Goal: Task Accomplishment & Management: Use online tool/utility

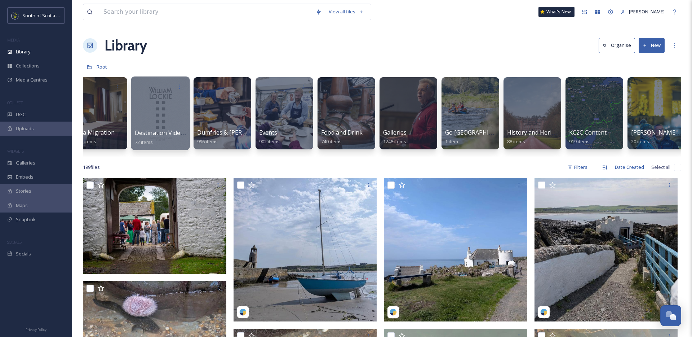
scroll to position [0, 424]
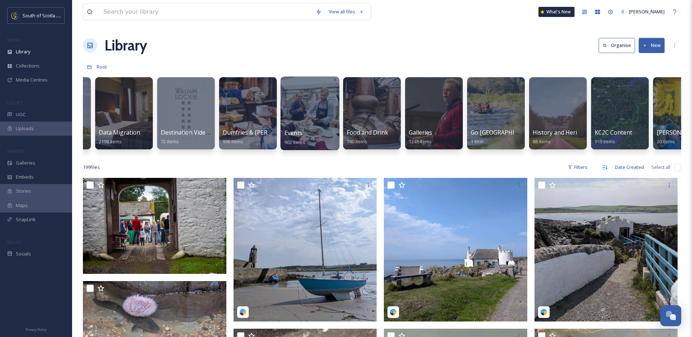
click at [303, 129] on div "Events 902 items" at bounding box center [310, 137] width 52 height 18
click at [293, 125] on div at bounding box center [310, 113] width 59 height 74
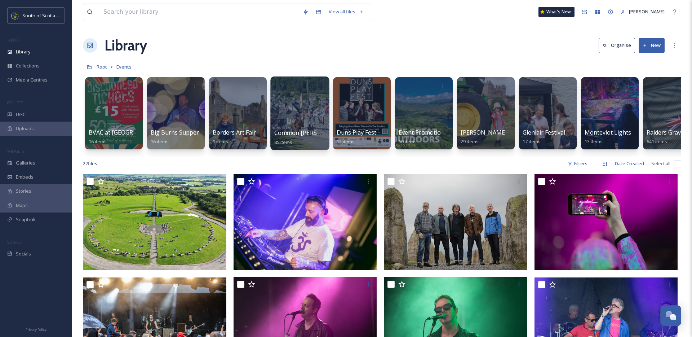
click at [303, 124] on div at bounding box center [299, 113] width 59 height 74
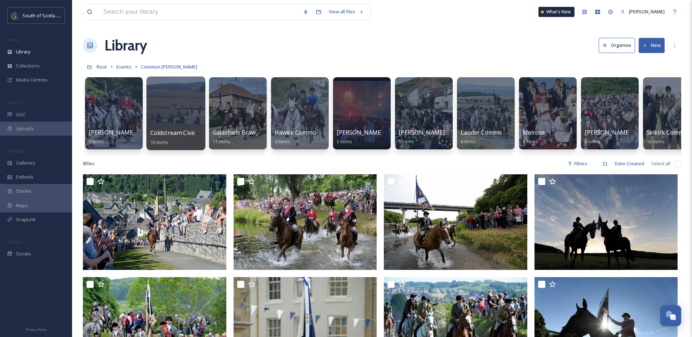
click at [191, 111] on div at bounding box center [175, 113] width 59 height 74
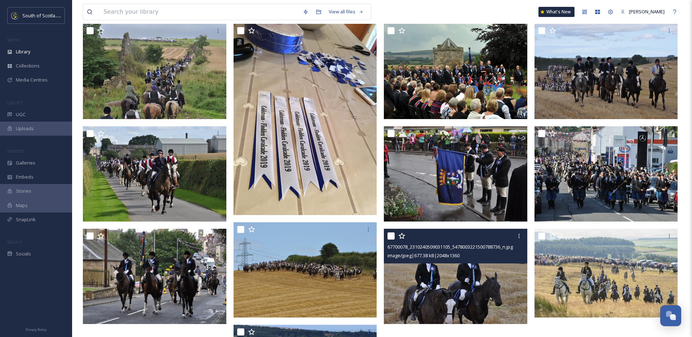
scroll to position [183, 0]
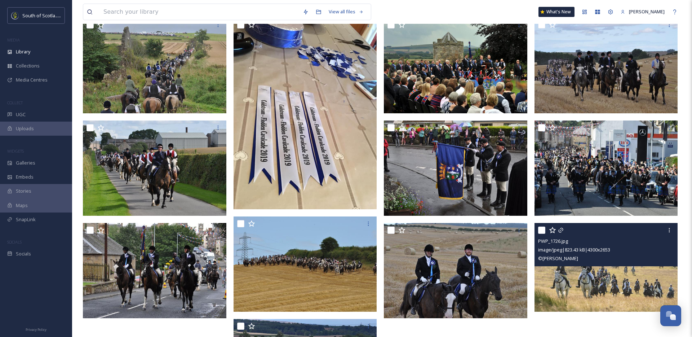
click at [606, 308] on img at bounding box center [607, 267] width 144 height 89
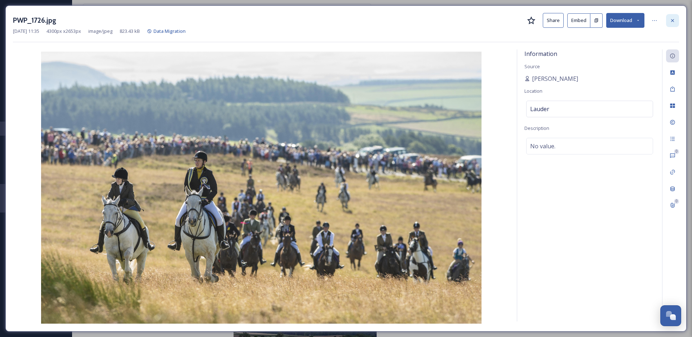
click at [669, 19] on div at bounding box center [672, 20] width 13 height 13
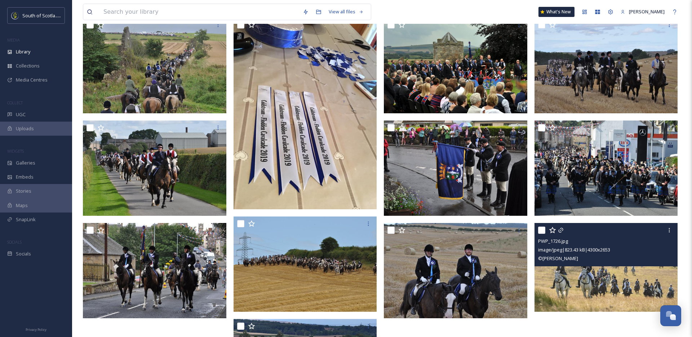
click at [591, 276] on img at bounding box center [607, 267] width 144 height 89
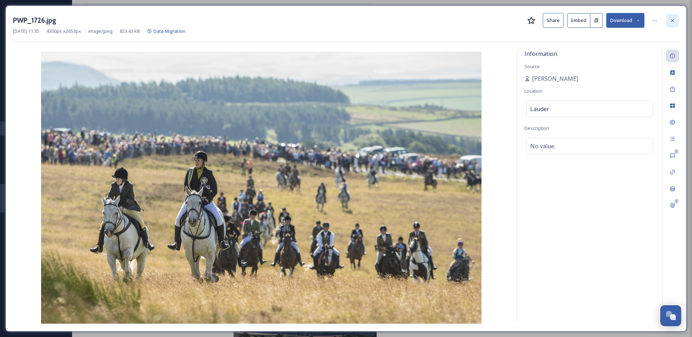
click at [674, 22] on icon at bounding box center [673, 21] width 6 height 6
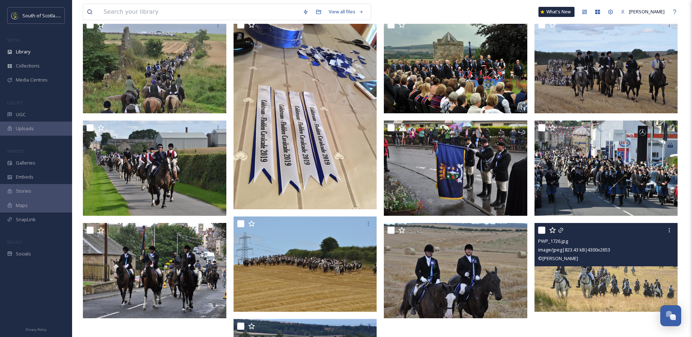
click at [601, 283] on img at bounding box center [607, 267] width 144 height 89
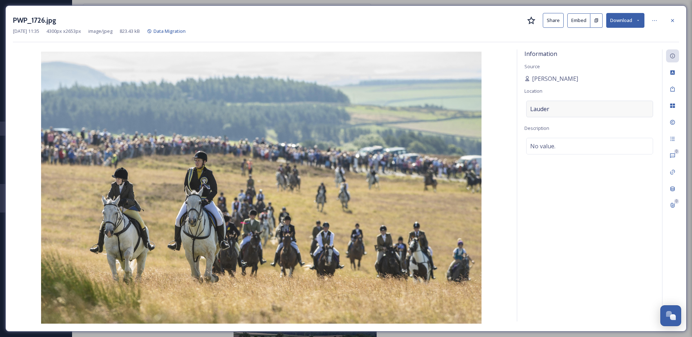
click at [555, 109] on div "Lauder" at bounding box center [589, 109] width 127 height 17
click at [667, 21] on div at bounding box center [672, 20] width 13 height 13
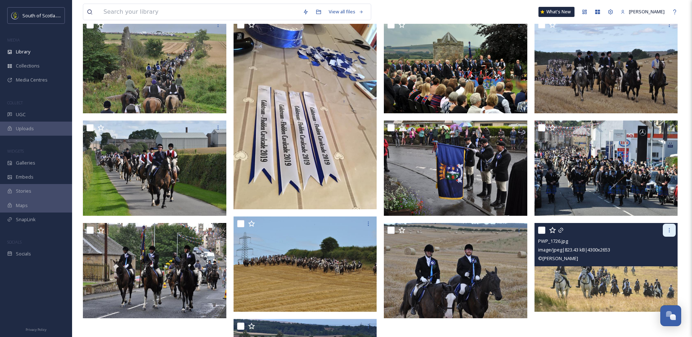
click at [675, 231] on div at bounding box center [669, 230] width 13 height 13
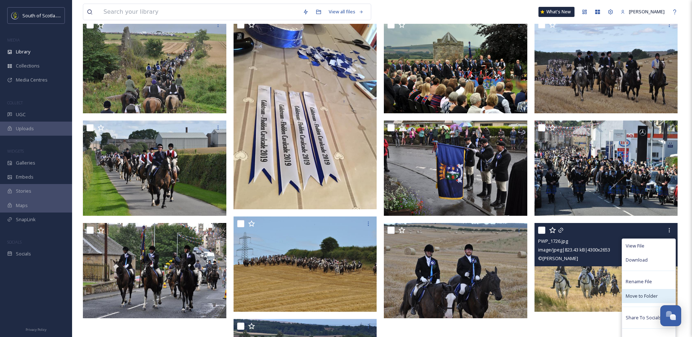
click at [640, 296] on span "Move to Folder" at bounding box center [642, 295] width 32 height 7
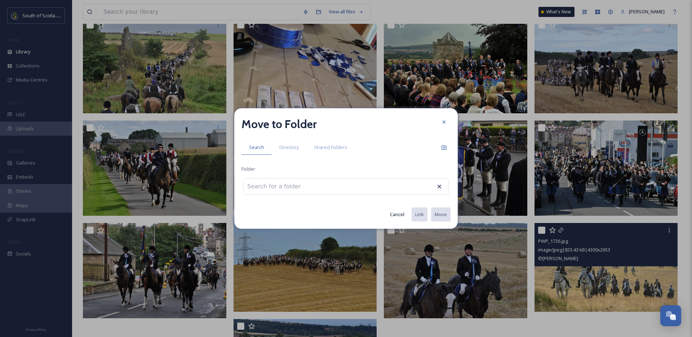
click at [291, 183] on input at bounding box center [283, 186] width 79 height 16
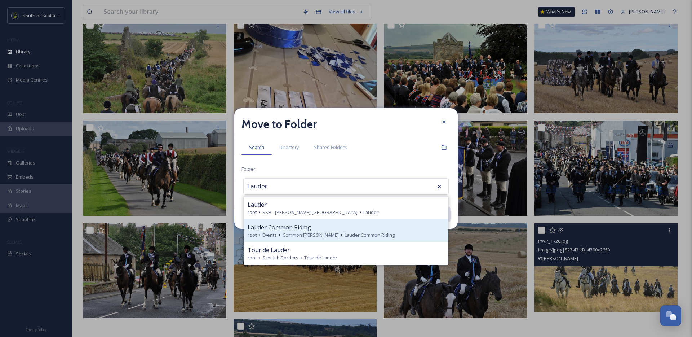
click at [293, 230] on span "Lauder Common Riding" at bounding box center [279, 227] width 63 height 9
type input "Lauder Common Riding"
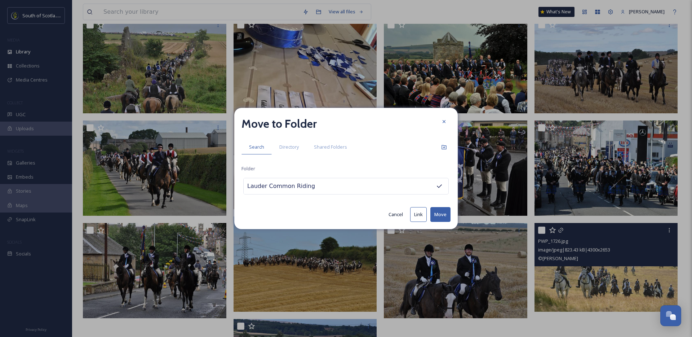
click at [440, 212] on button "Move" at bounding box center [441, 214] width 20 height 15
